Goal: Information Seeking & Learning: Learn about a topic

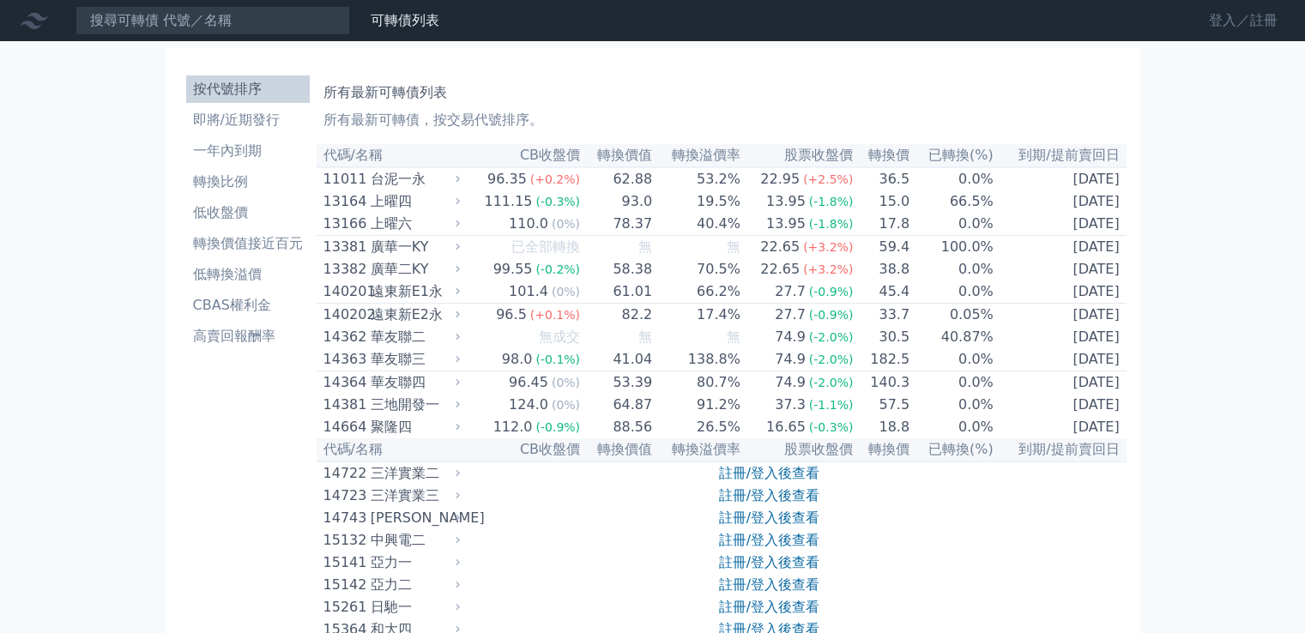
click at [1222, 26] on link "登入／註冊" at bounding box center [1244, 20] width 96 height 27
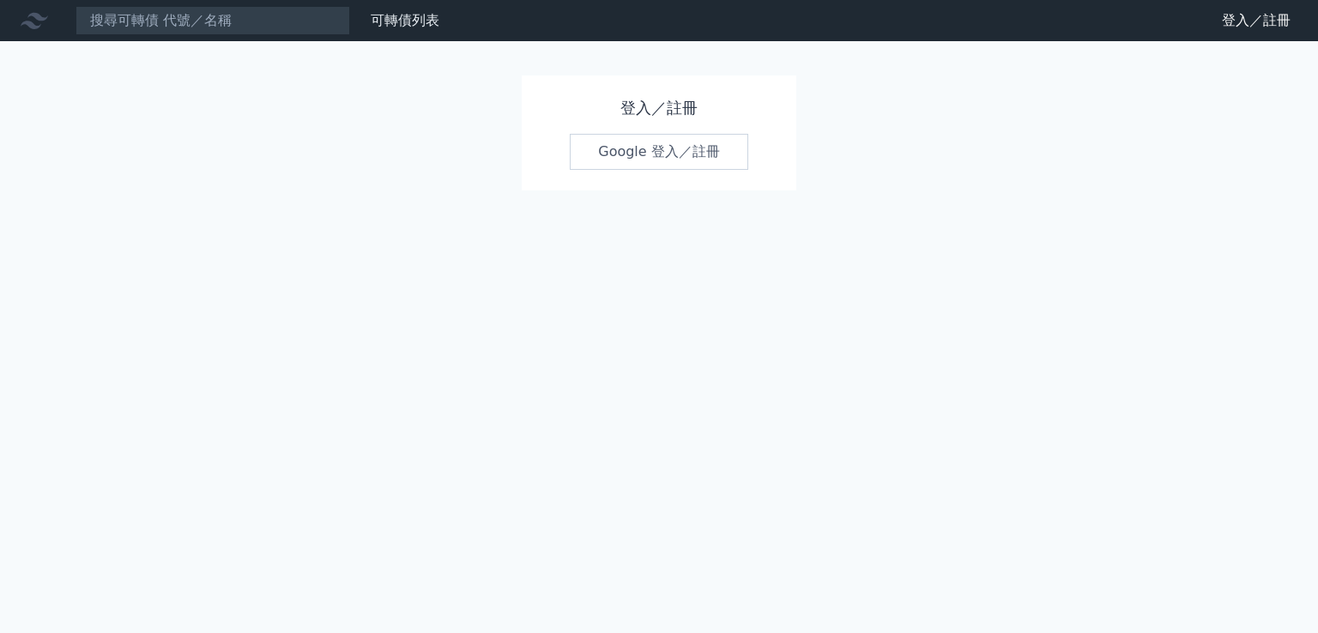
click at [718, 154] on link "Google 登入／註冊" at bounding box center [659, 152] width 179 height 36
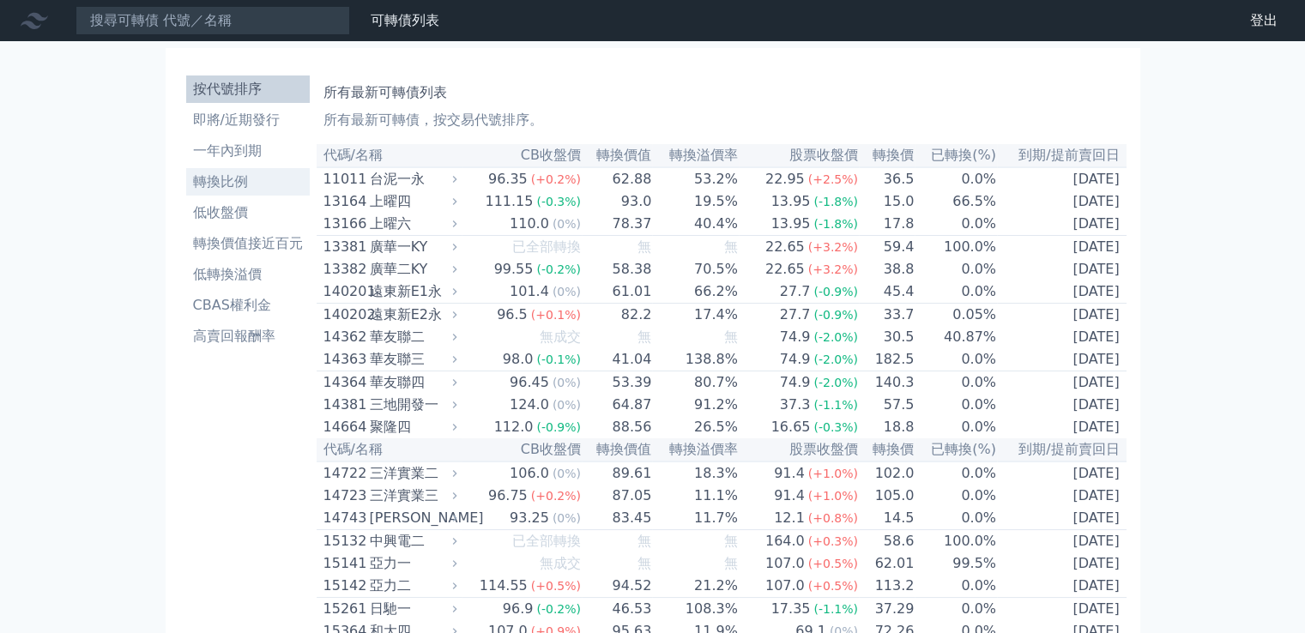
click at [234, 176] on li "轉換比例" at bounding box center [248, 182] width 124 height 21
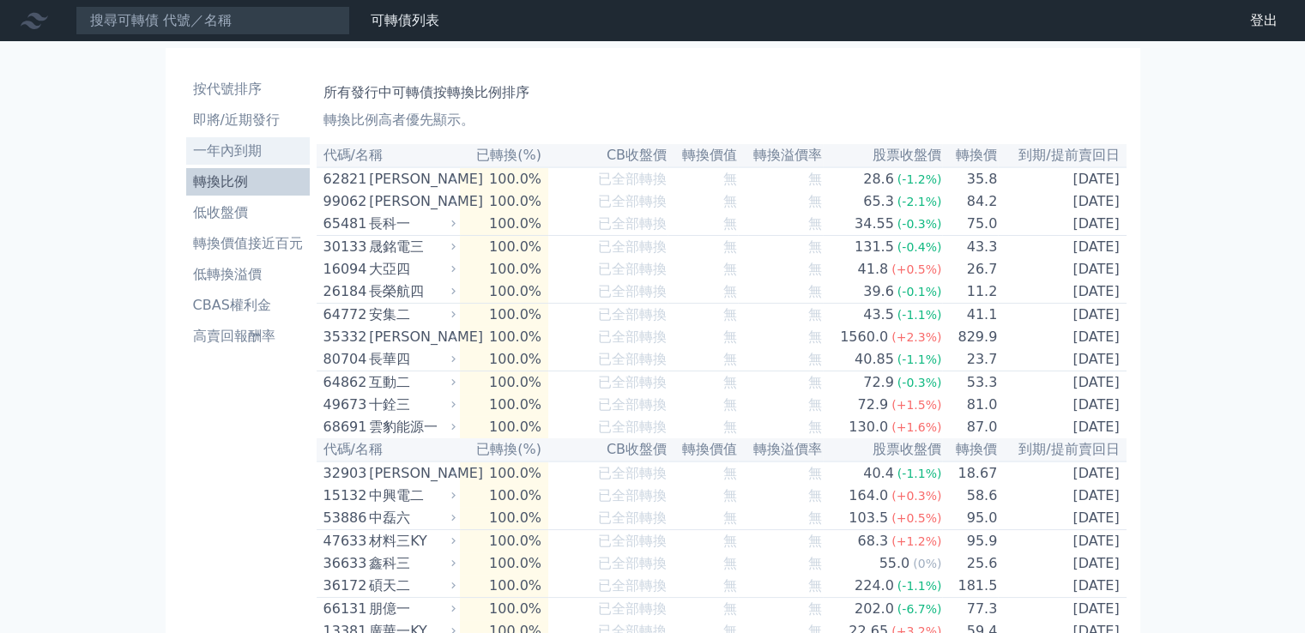
click at [239, 154] on li "一年內到期" at bounding box center [248, 151] width 124 height 21
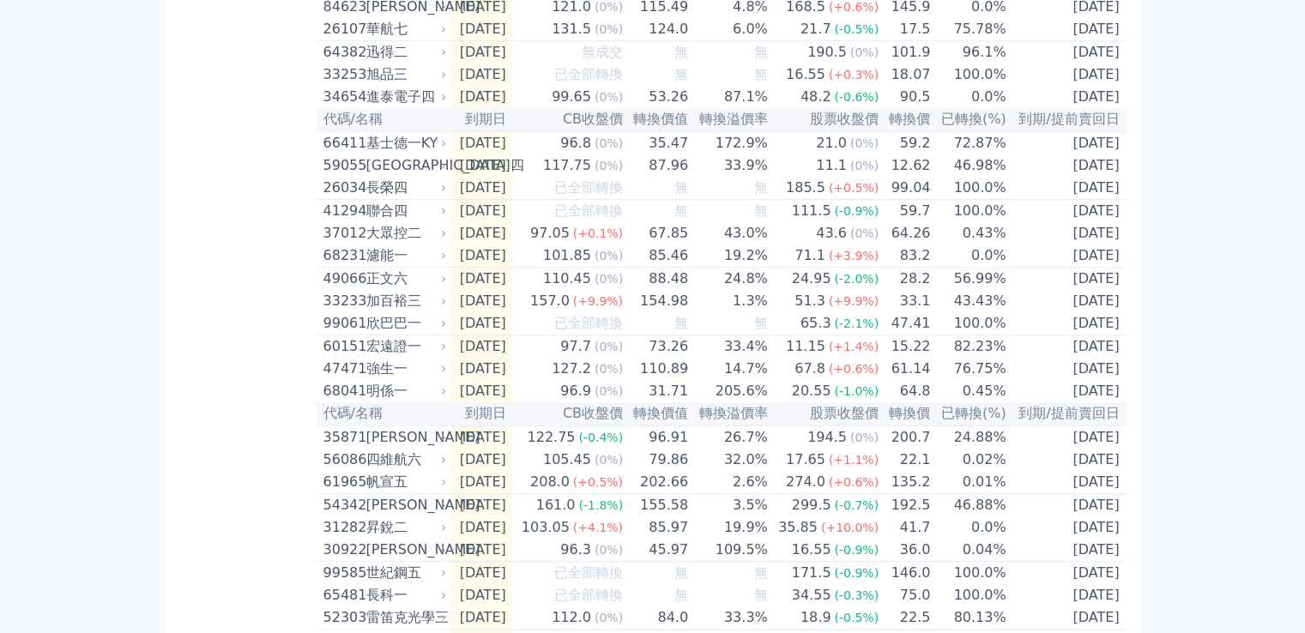
scroll to position [1888, 0]
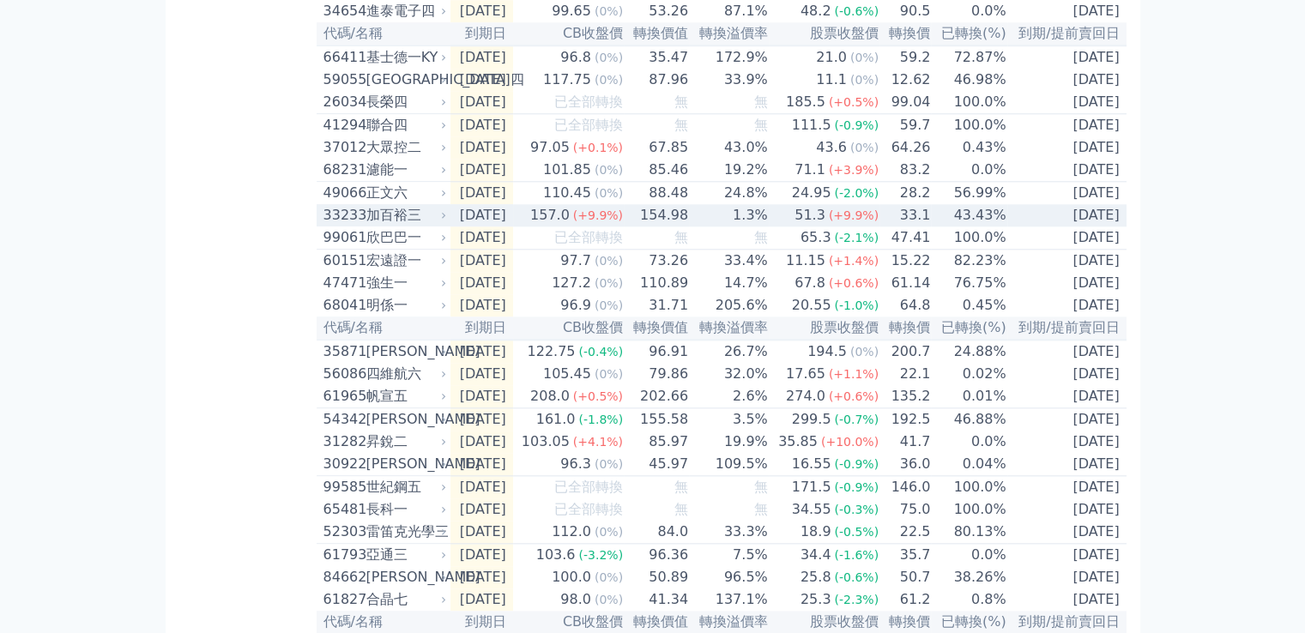
click at [445, 221] on icon at bounding box center [444, 215] width 10 height 10
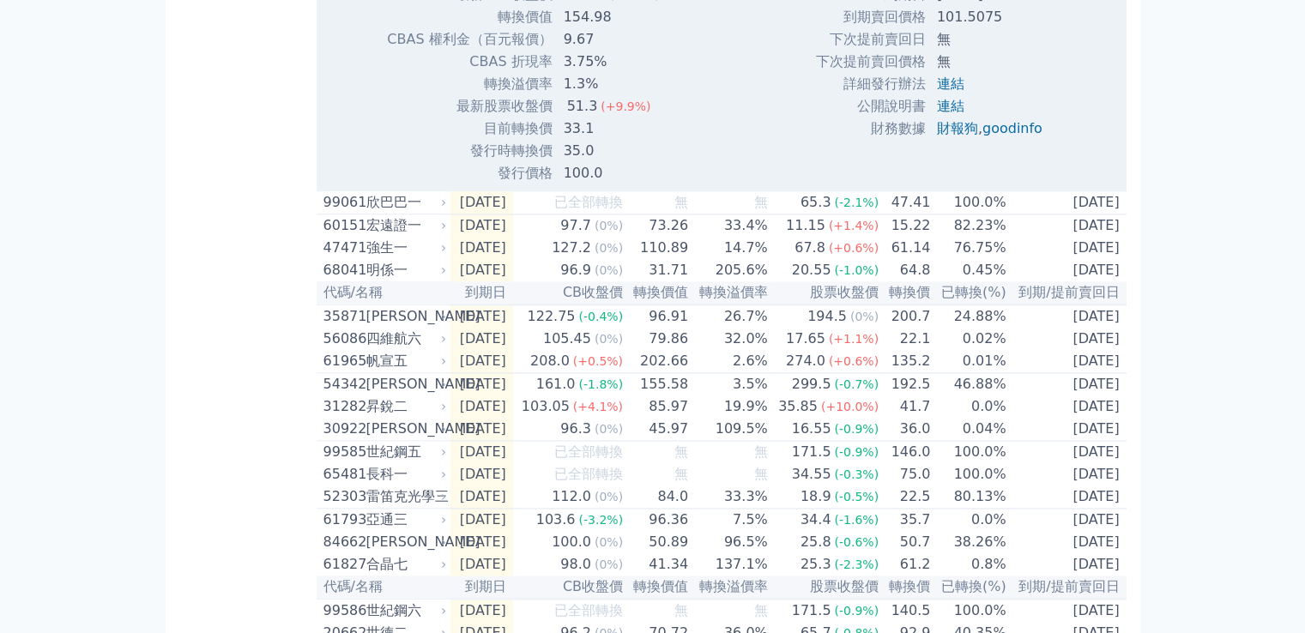
scroll to position [2575, 0]
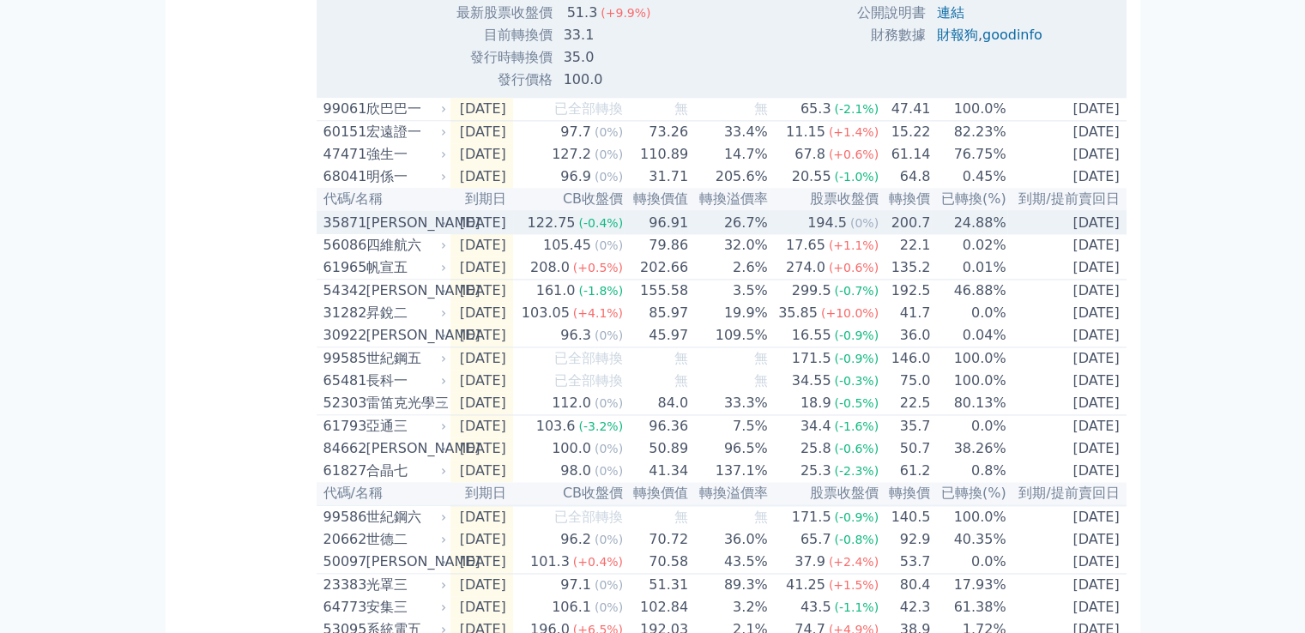
click at [430, 233] on div "[PERSON_NAME]" at bounding box center [404, 223] width 77 height 21
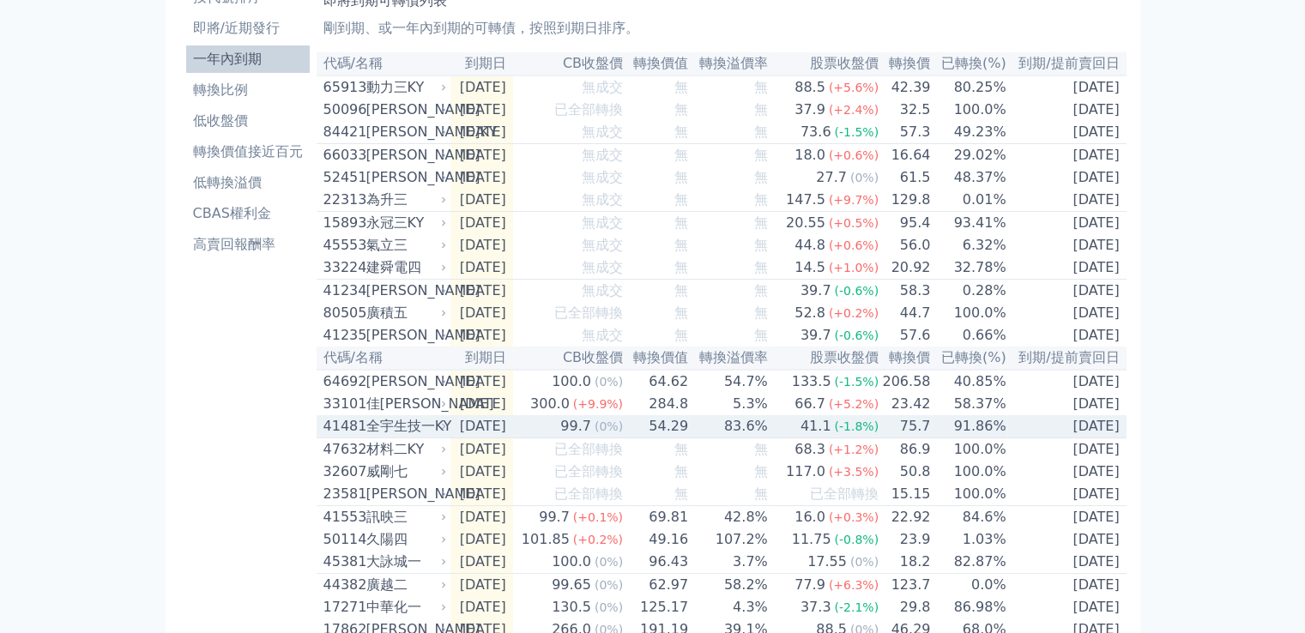
scroll to position [0, 0]
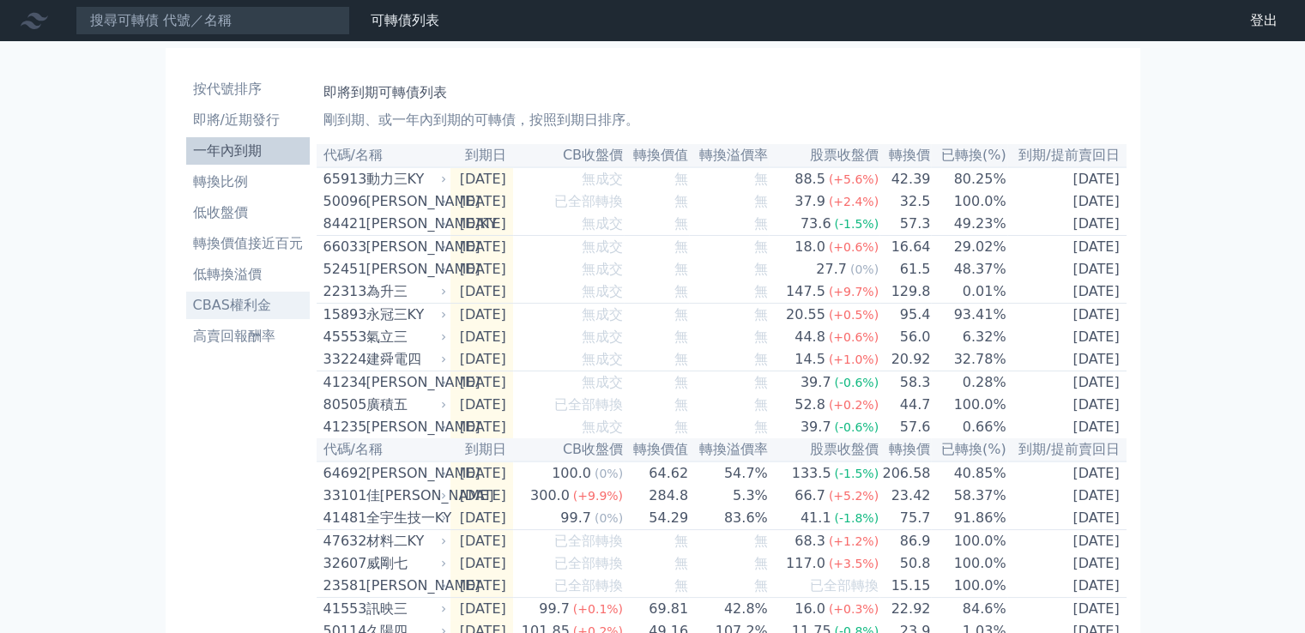
click at [264, 306] on li "CBAS權利金" at bounding box center [248, 305] width 124 height 21
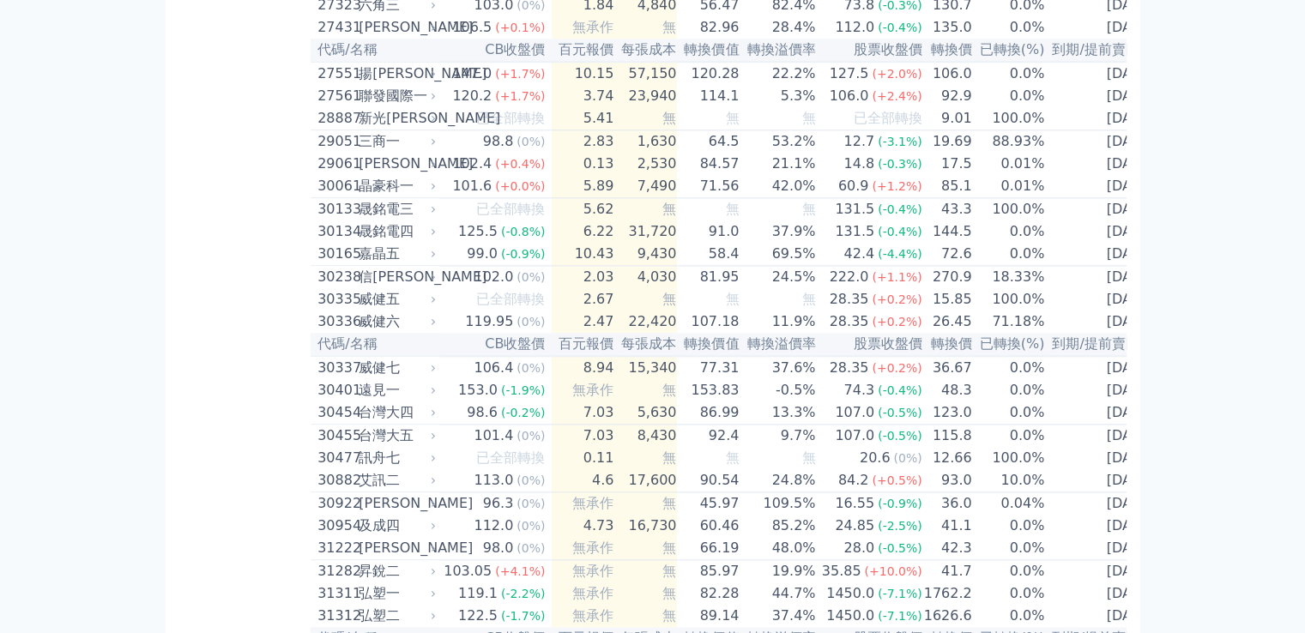
scroll to position [2317, 0]
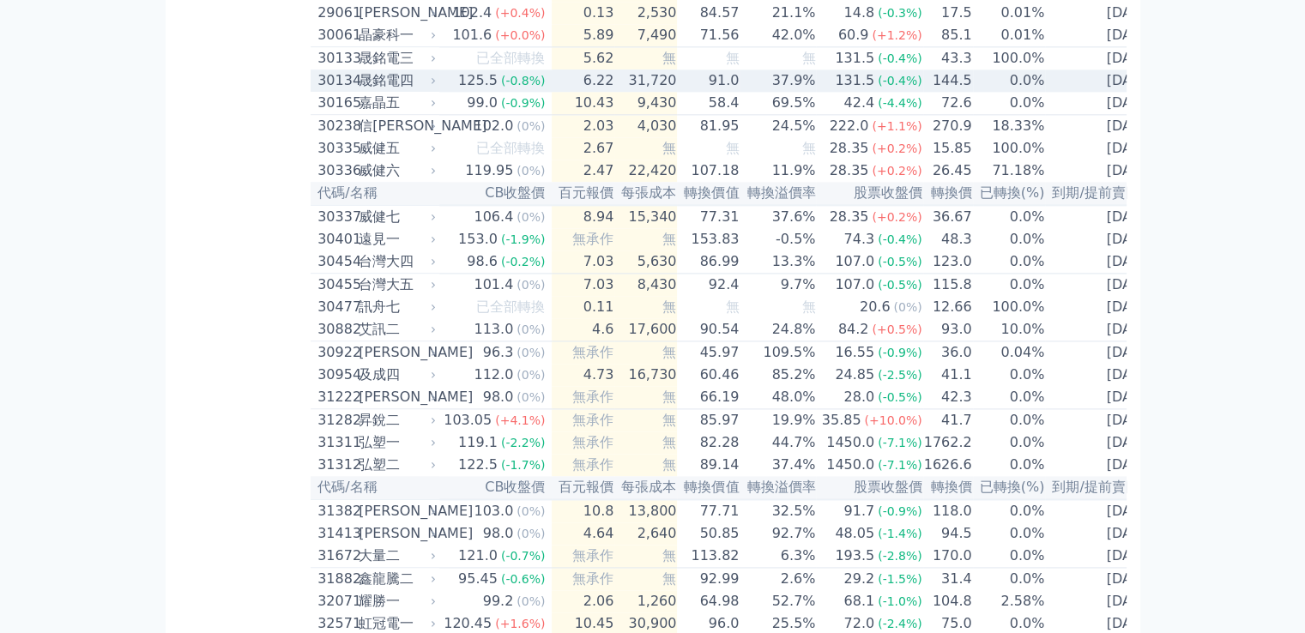
click at [429, 91] on div "晟銘電四" at bounding box center [396, 80] width 74 height 21
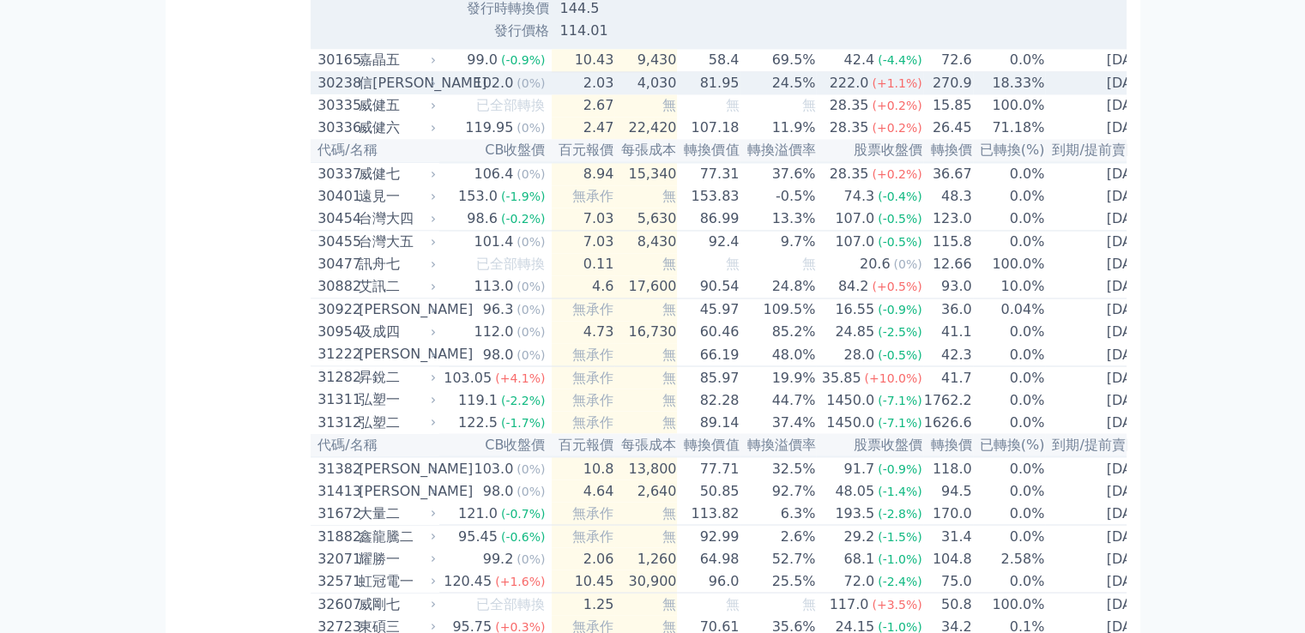
scroll to position [3004, 0]
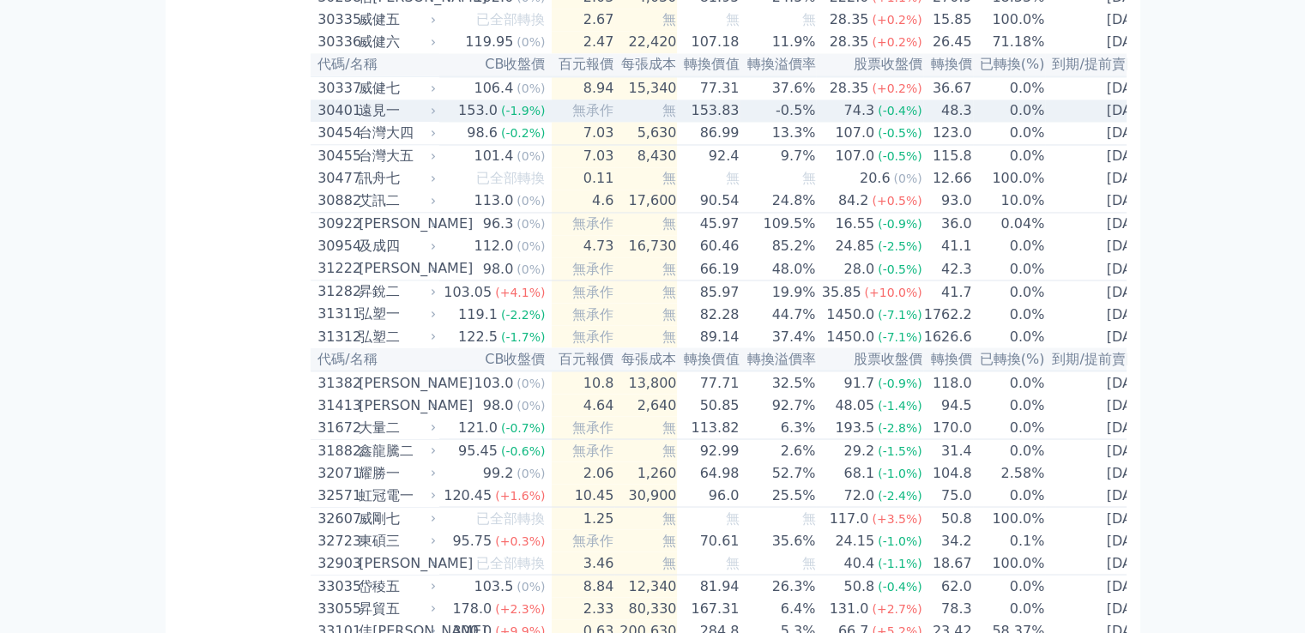
click at [412, 121] on div "遠見一" at bounding box center [396, 110] width 74 height 21
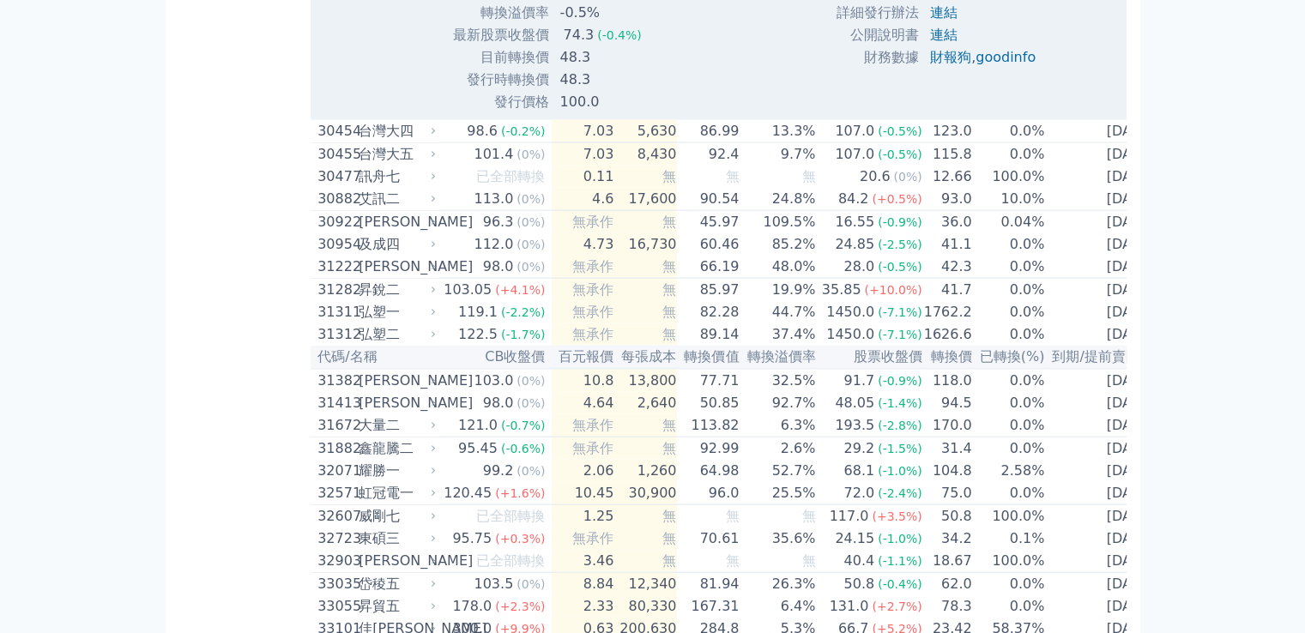
scroll to position [3605, 0]
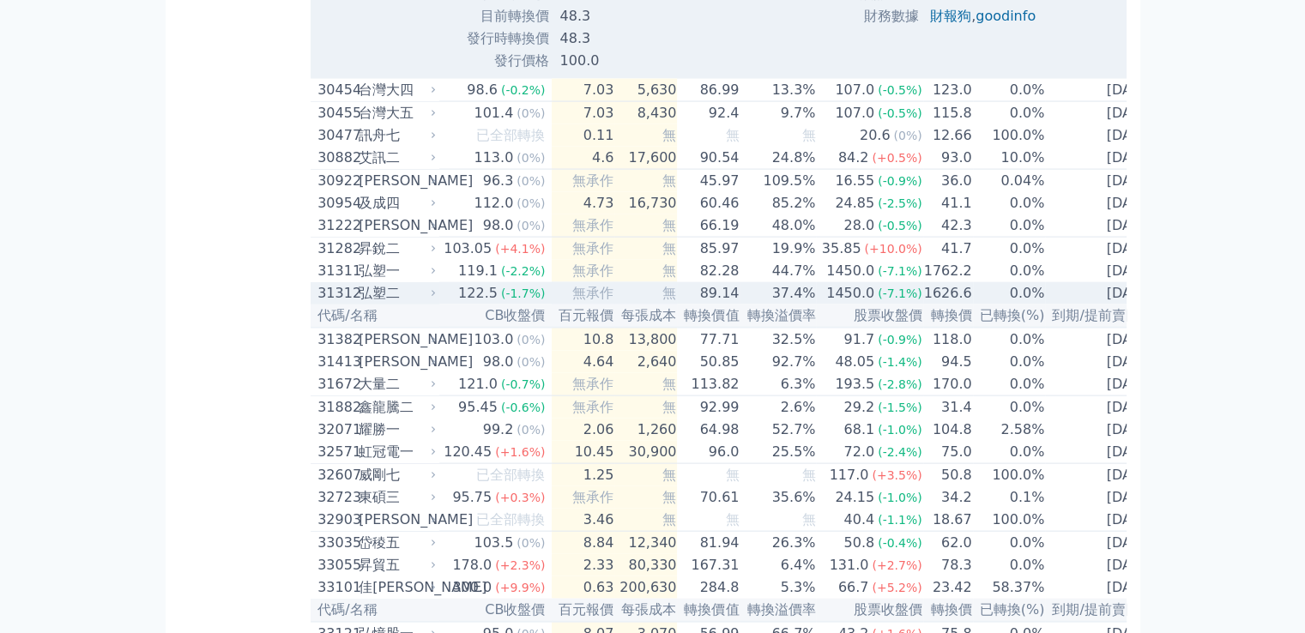
click at [398, 304] on div "弘塑二" at bounding box center [396, 293] width 74 height 21
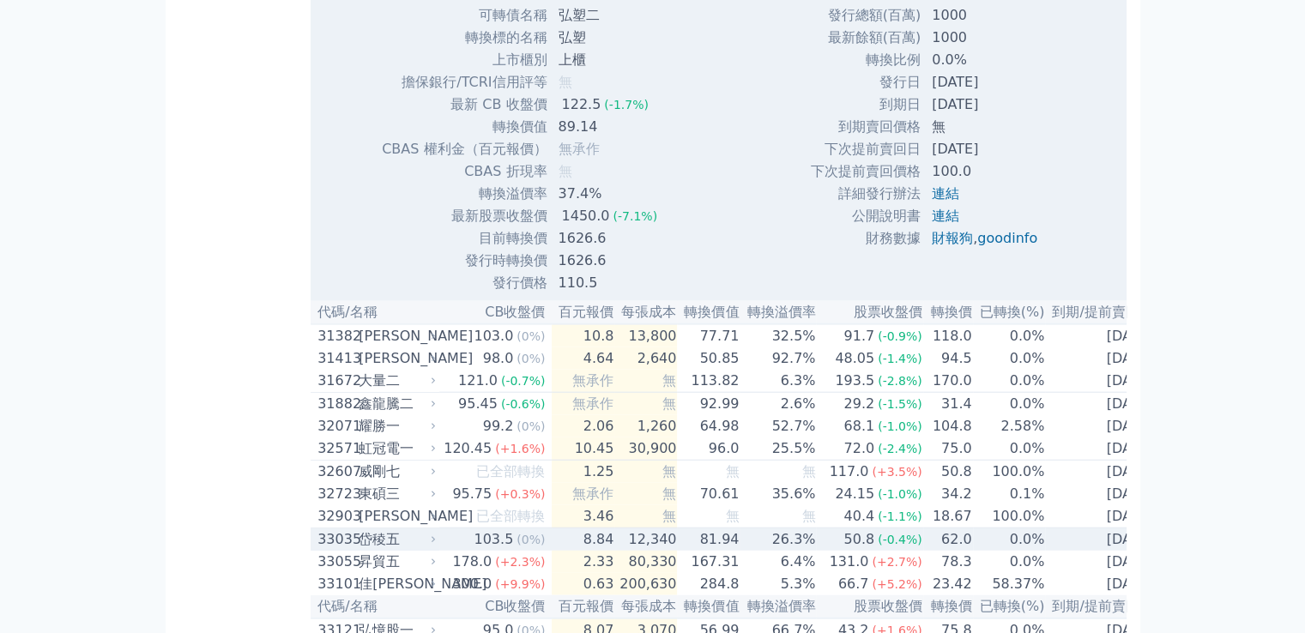
scroll to position [4463, 0]
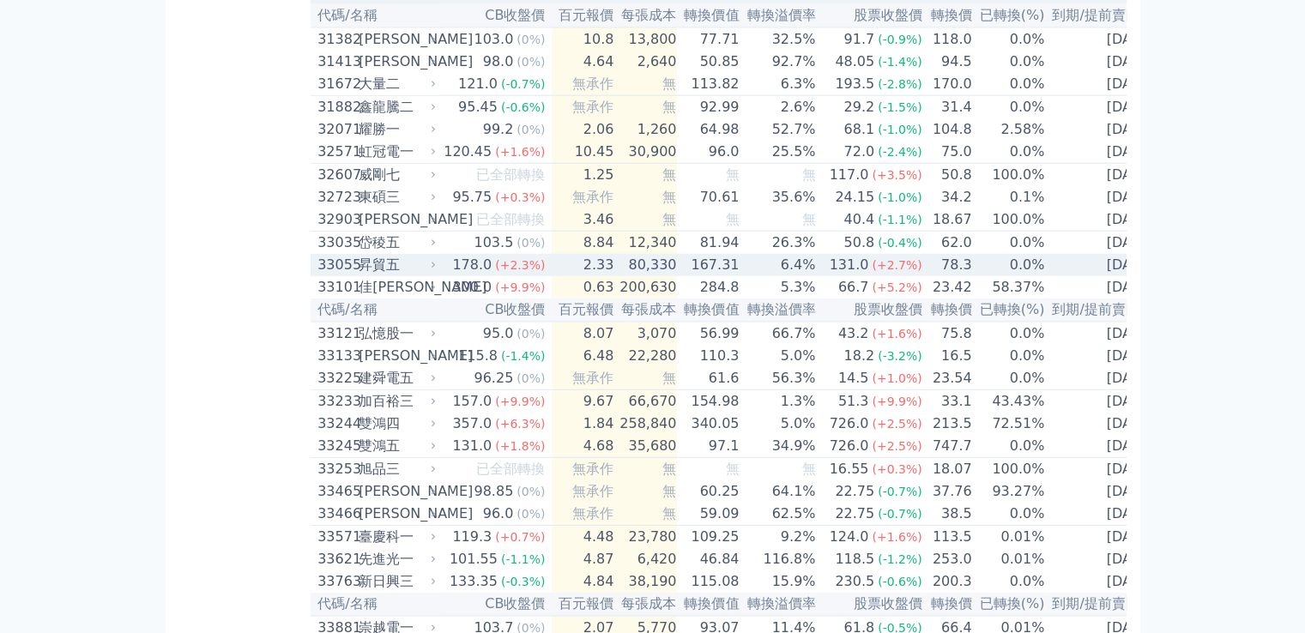
click at [390, 275] on div "昇貿五" at bounding box center [396, 265] width 74 height 21
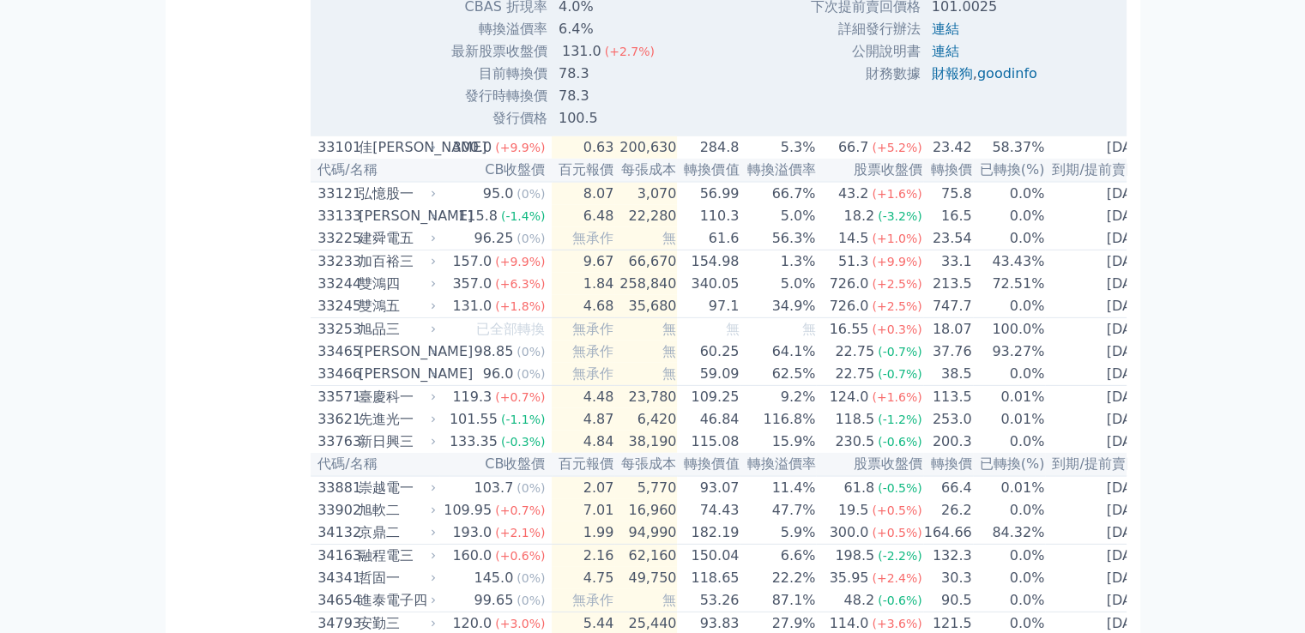
scroll to position [5235, 0]
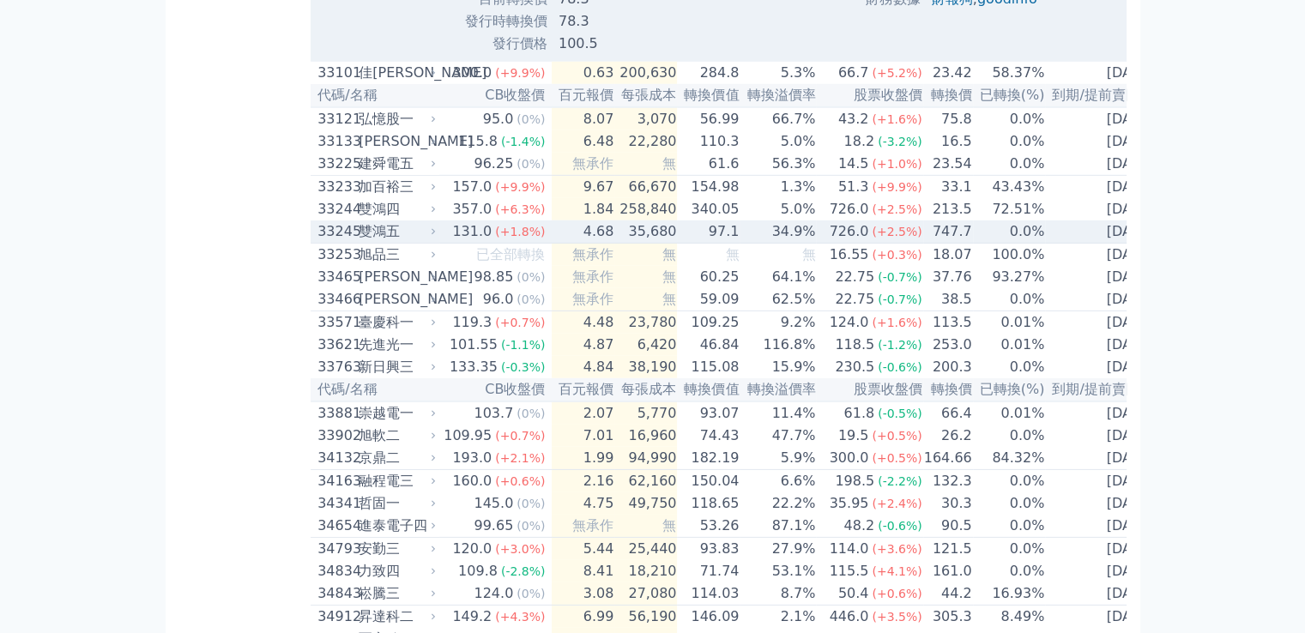
click at [381, 242] on div "雙鴻五" at bounding box center [396, 231] width 74 height 21
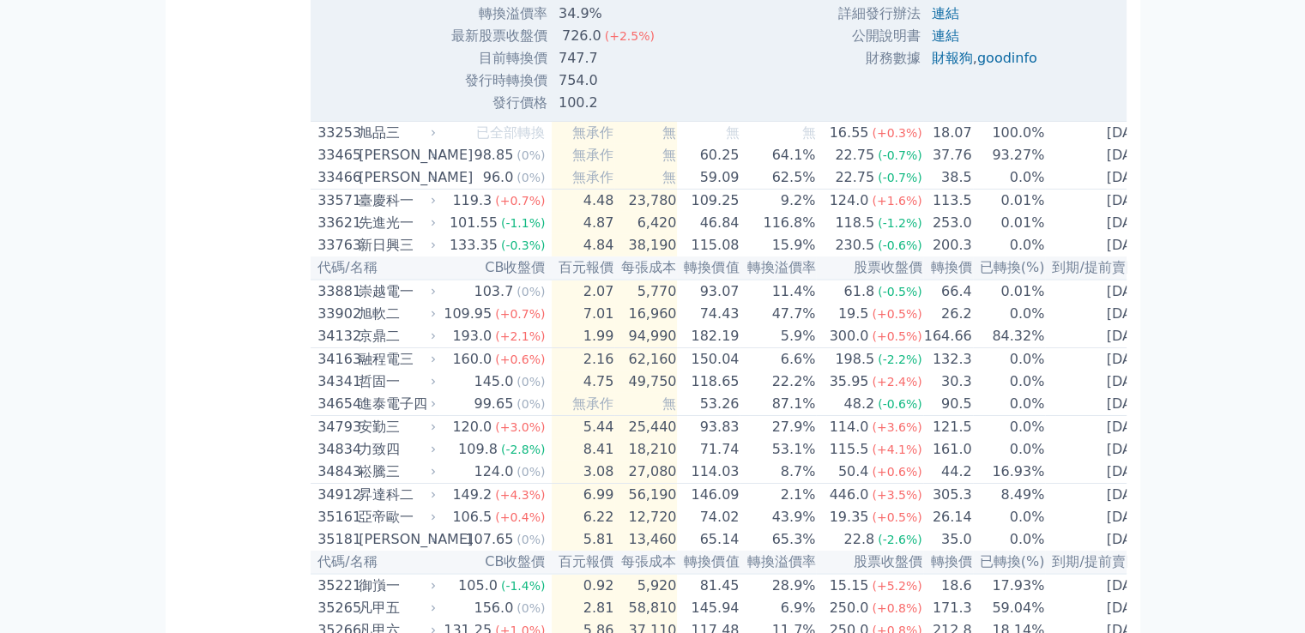
scroll to position [6179, 0]
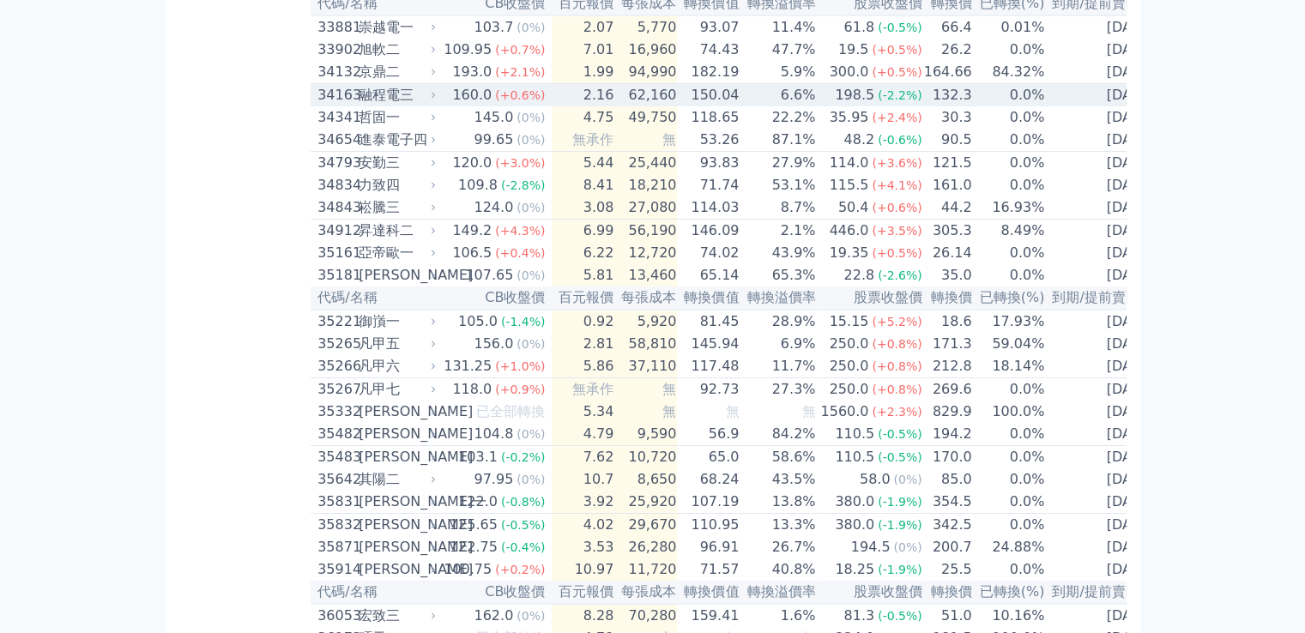
click at [412, 106] on div "融程電三" at bounding box center [396, 95] width 74 height 21
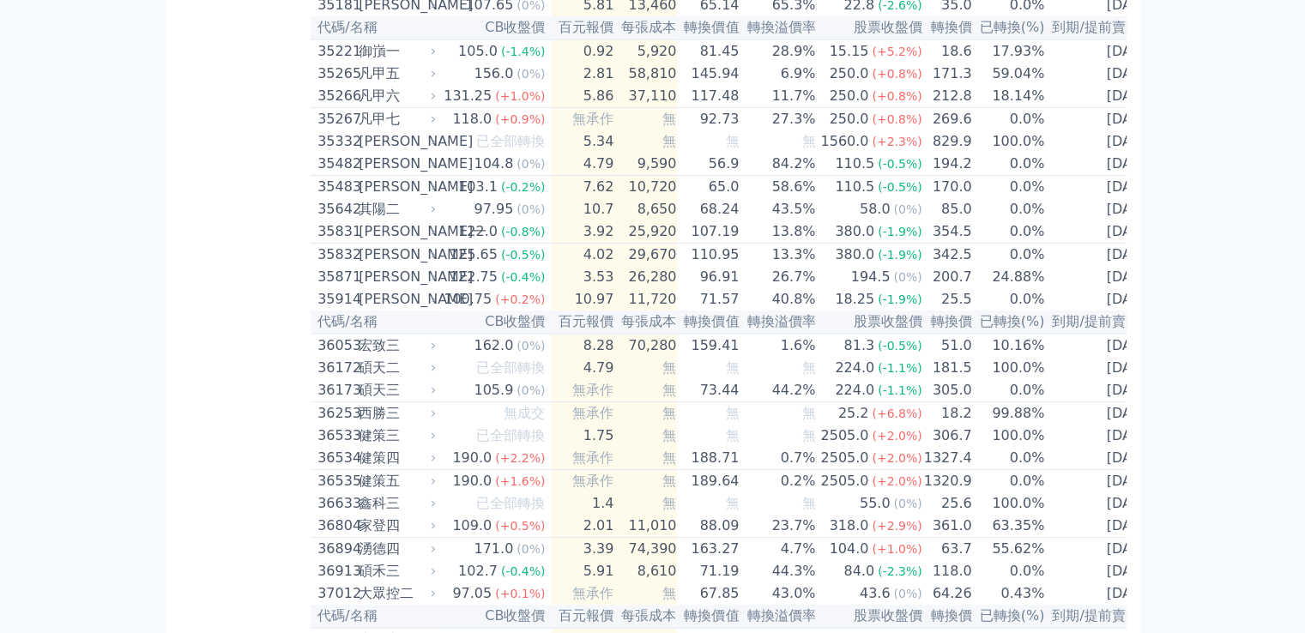
scroll to position [7037, 0]
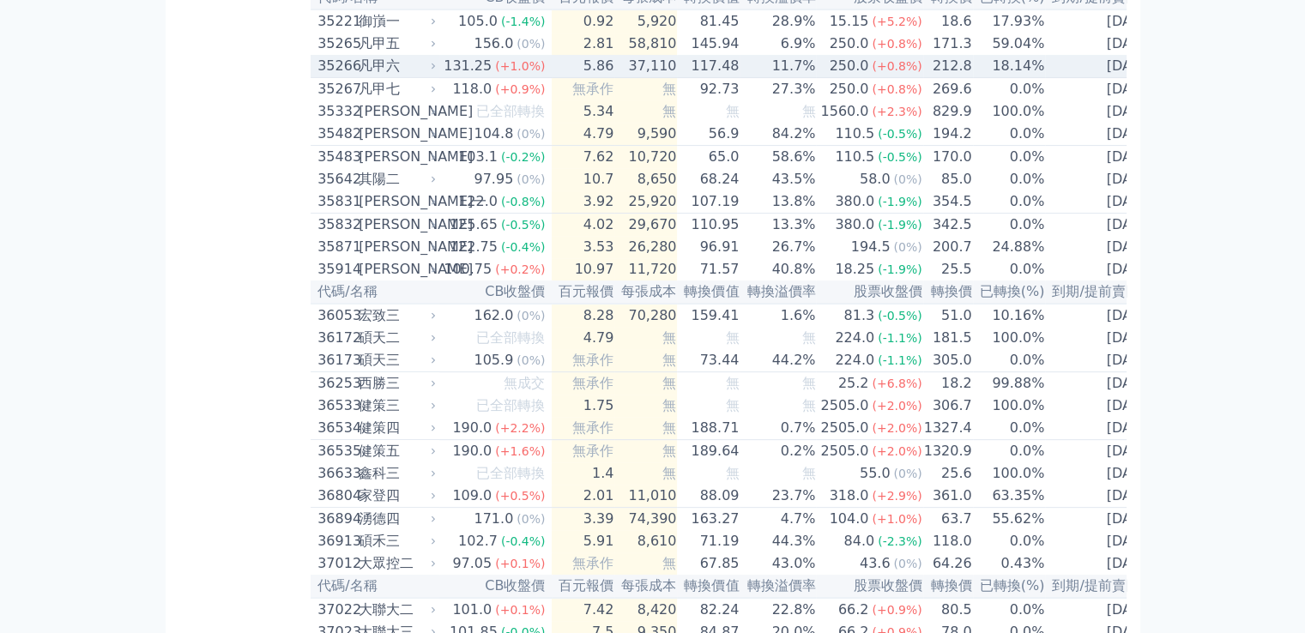
click at [433, 71] on icon at bounding box center [433, 66] width 10 height 10
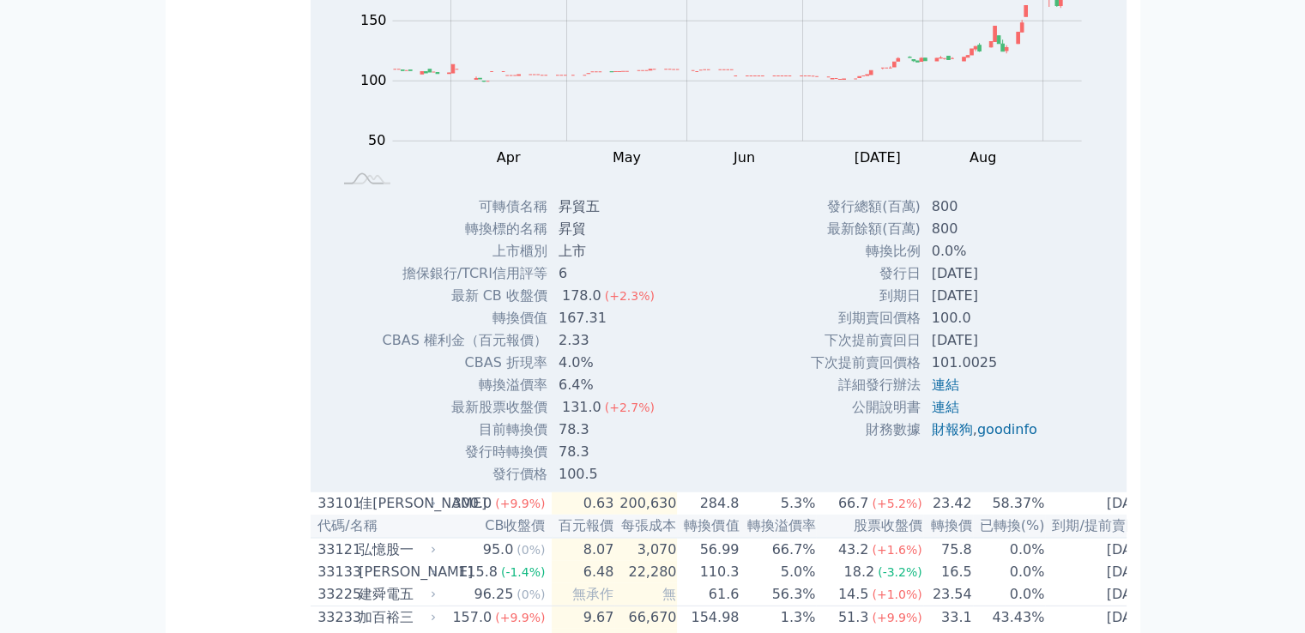
scroll to position [0, 0]
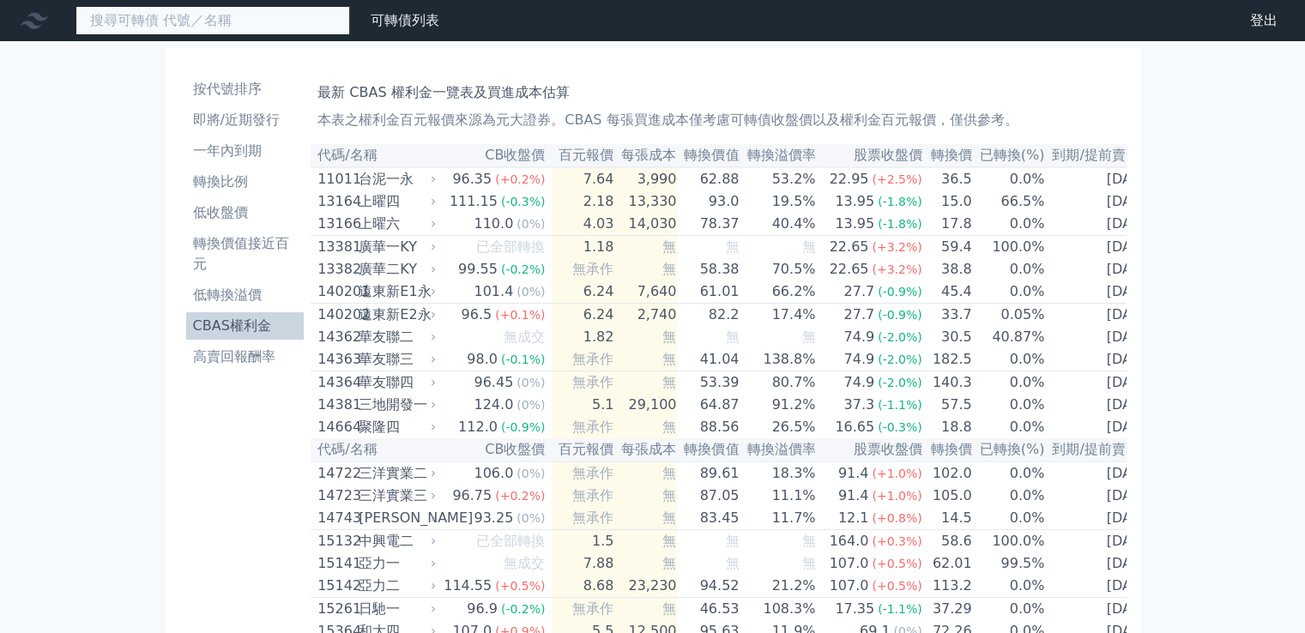
click at [233, 20] on input at bounding box center [213, 20] width 275 height 29
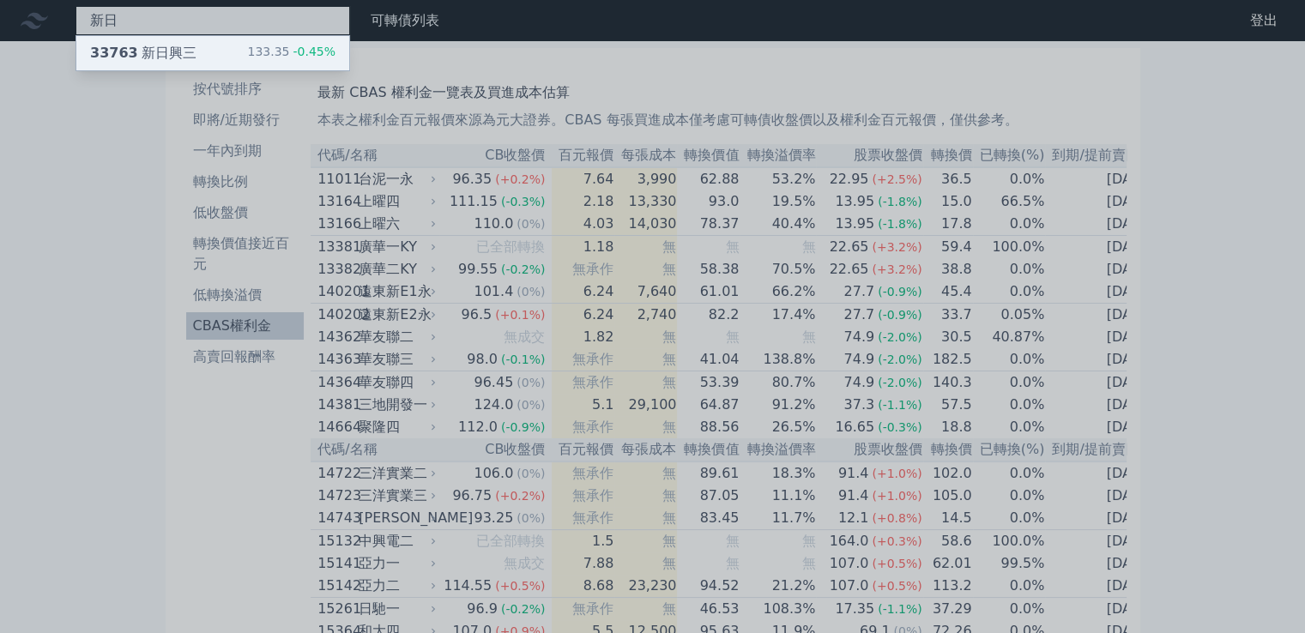
type input "新日"
click at [227, 59] on div "33763 新日興三 133.35 -0.45%" at bounding box center [212, 53] width 273 height 34
